Goal: Information Seeking & Learning: Find specific fact

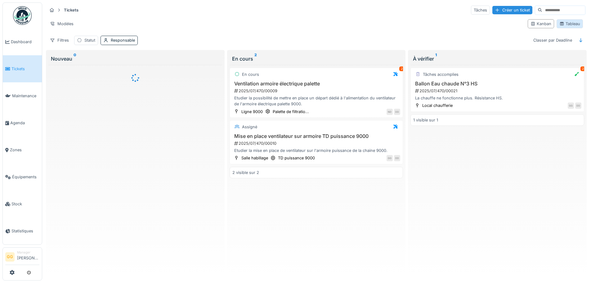
click at [570, 23] on div "Tableau" at bounding box center [569, 24] width 21 height 6
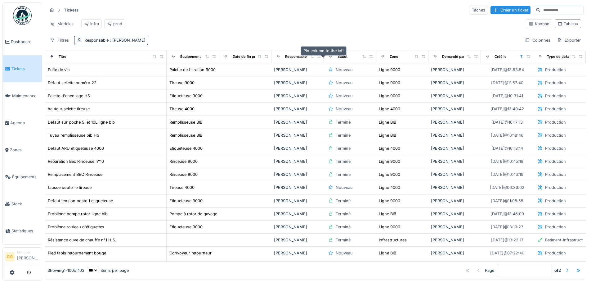
click at [326, 60] on div at bounding box center [330, 57] width 9 height 8
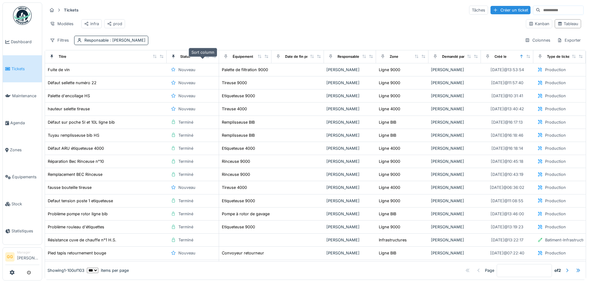
click at [205, 58] on icon at bounding box center [207, 56] width 4 height 3
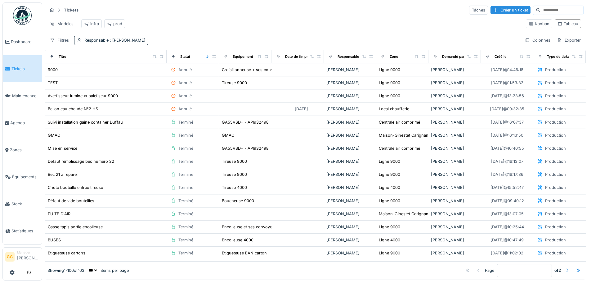
click at [205, 58] on icon at bounding box center [207, 56] width 4 height 3
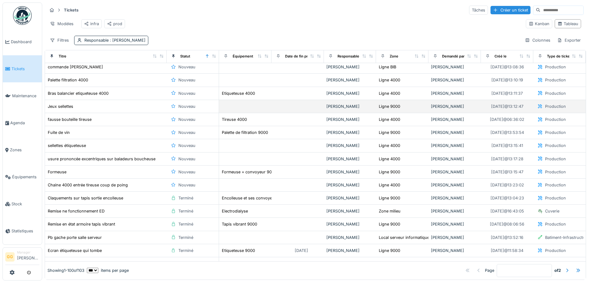
scroll to position [372, 0]
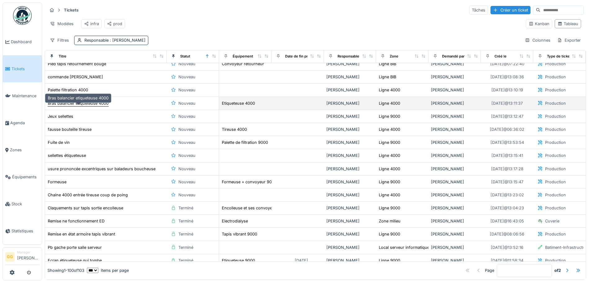
click at [69, 106] on div "Bras balancier etiqueteuse 4000" at bounding box center [78, 103] width 61 height 6
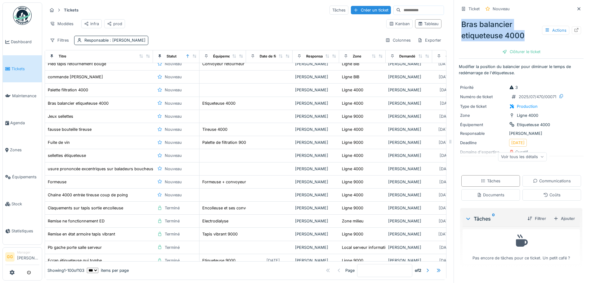
drag, startPoint x: 521, startPoint y: 35, endPoint x: 457, endPoint y: 21, distance: 65.1
click at [459, 21] on div "Bras balancier etiqueteuse 4000 Actions" at bounding box center [521, 29] width 125 height 27
click at [525, 158] on div "Voir tous les détails" at bounding box center [522, 156] width 49 height 9
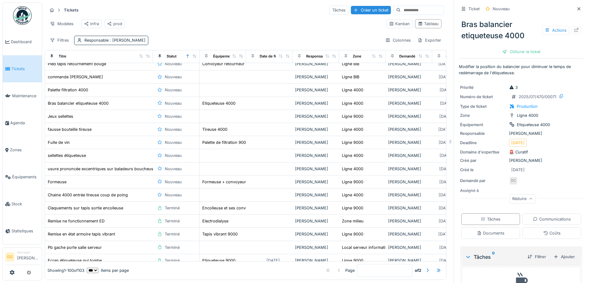
click at [544, 162] on div "Créé par [PERSON_NAME]" at bounding box center [521, 160] width 122 height 6
click at [543, 160] on div "Créé par [PERSON_NAME]" at bounding box center [521, 160] width 122 height 6
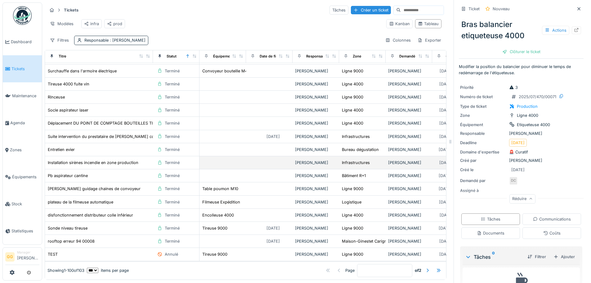
scroll to position [1125, 0]
